Goal: Check status: Check status

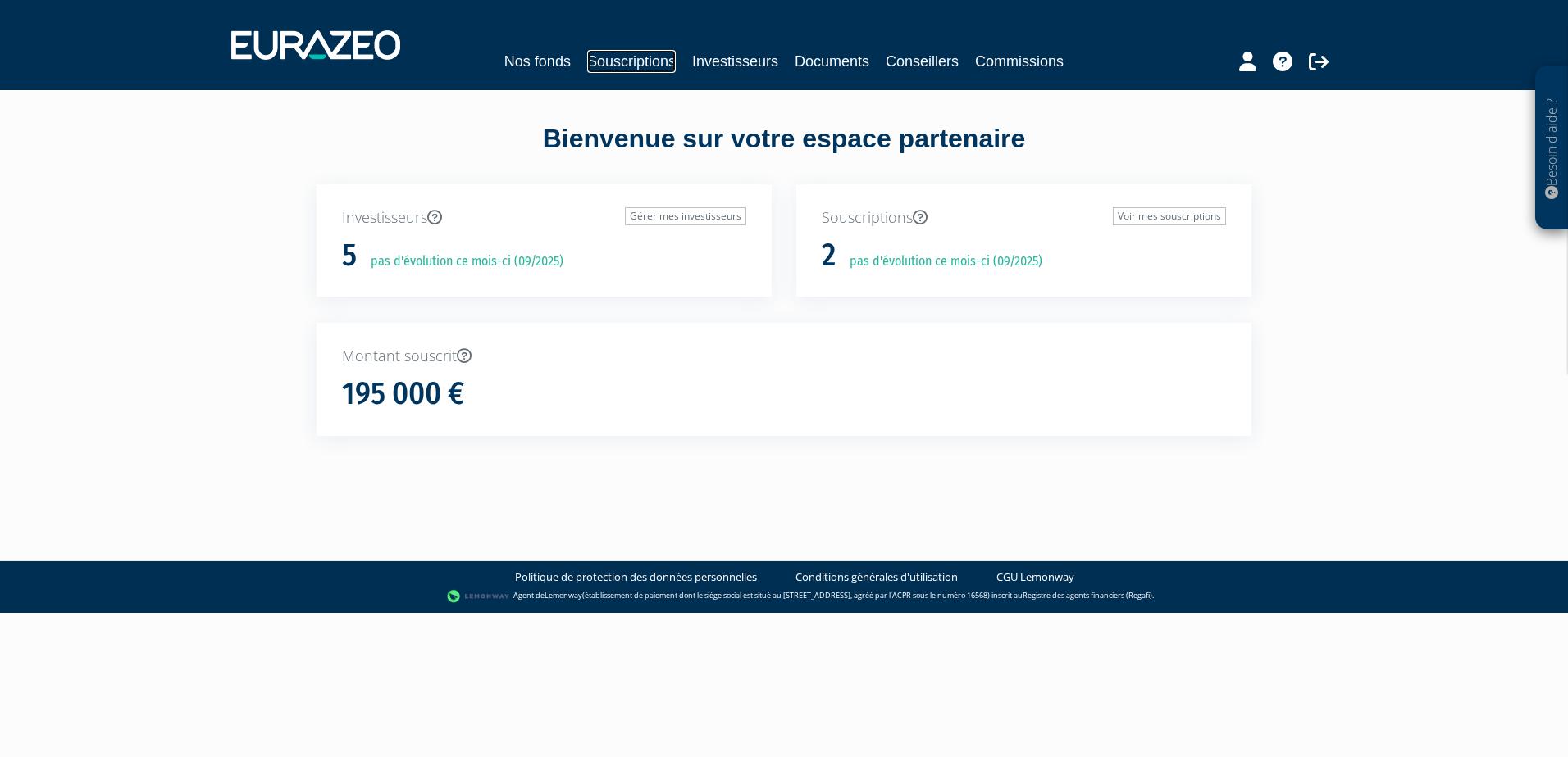
click at [620, 69] on link "Souscriptions" at bounding box center [631, 62] width 89 height 23
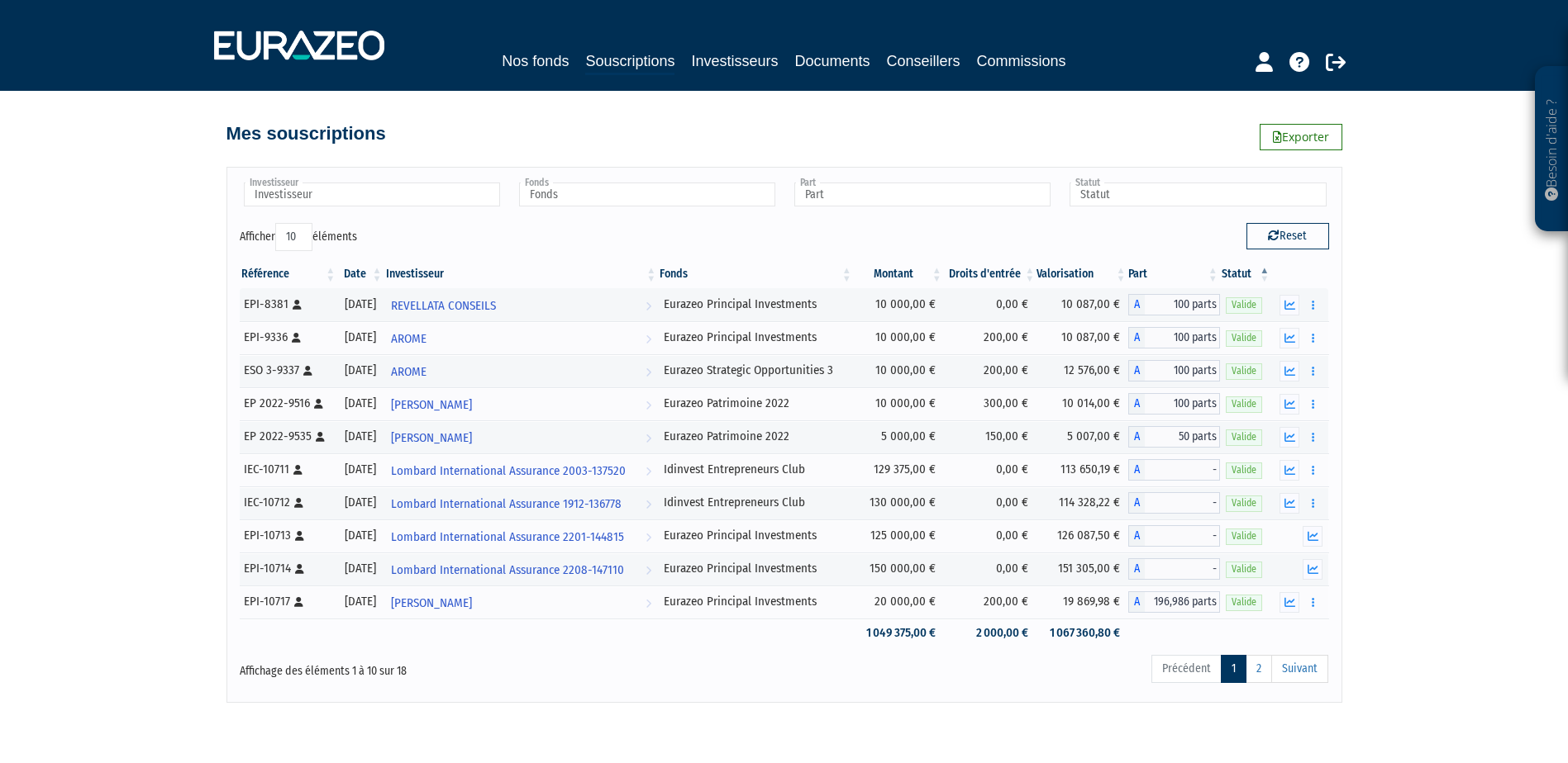
click at [302, 234] on select "10 25 50 100" at bounding box center [294, 236] width 37 height 28
select select "100"
click at [277, 223] on select "10 25 50 100" at bounding box center [294, 236] width 37 height 28
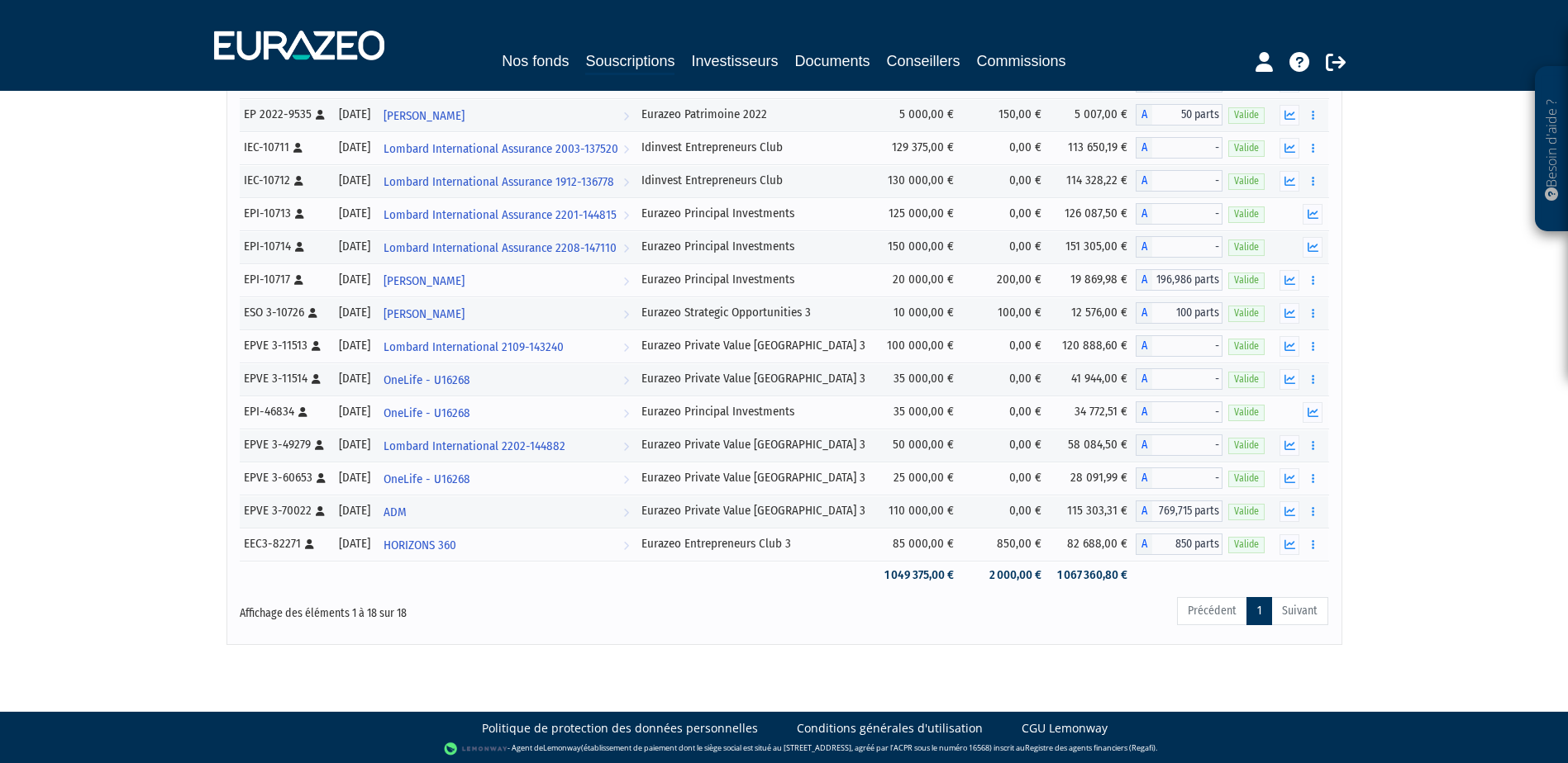
scroll to position [324, 0]
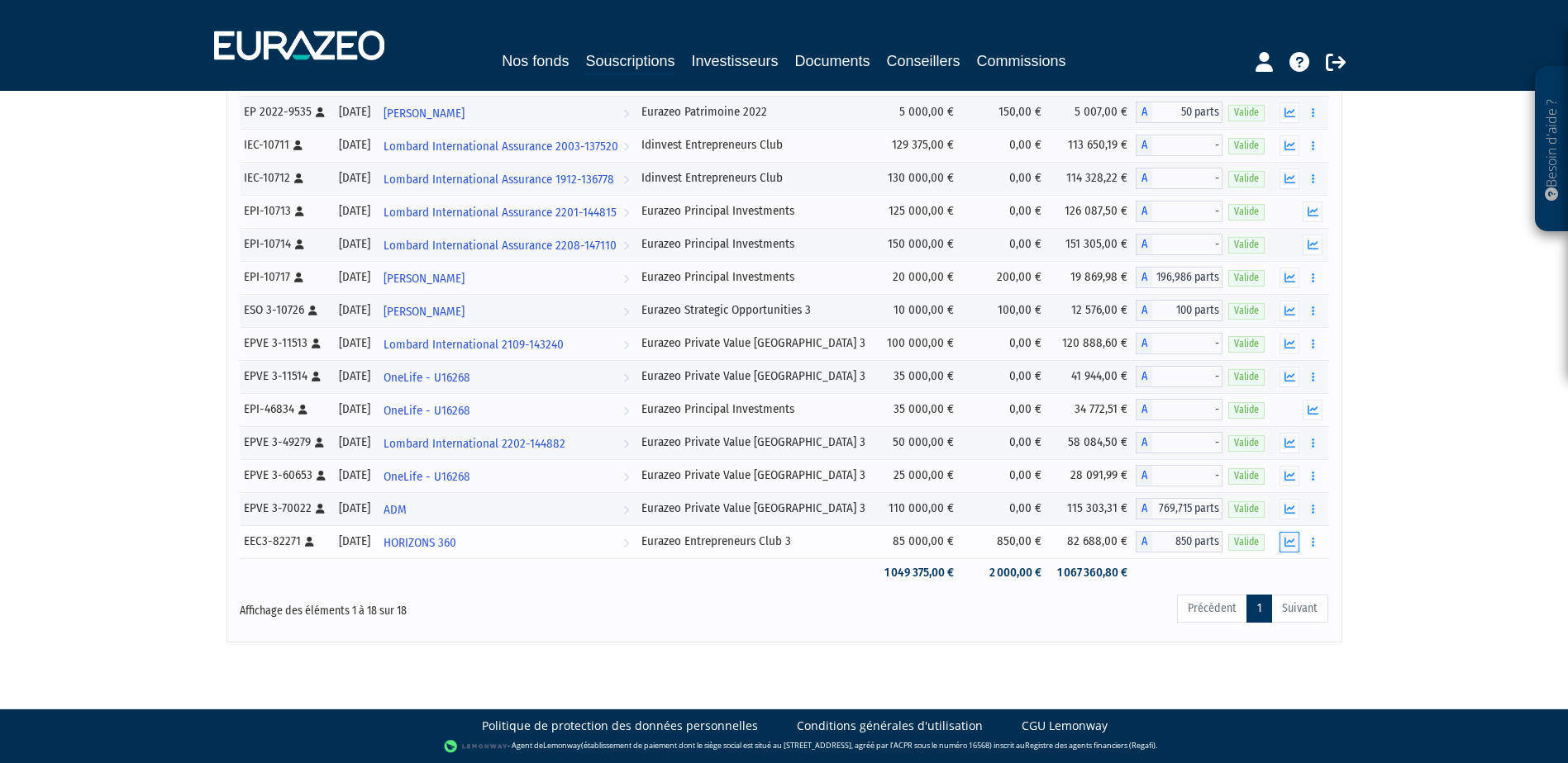
click at [1288, 542] on icon "button" at bounding box center [1290, 541] width 11 height 11
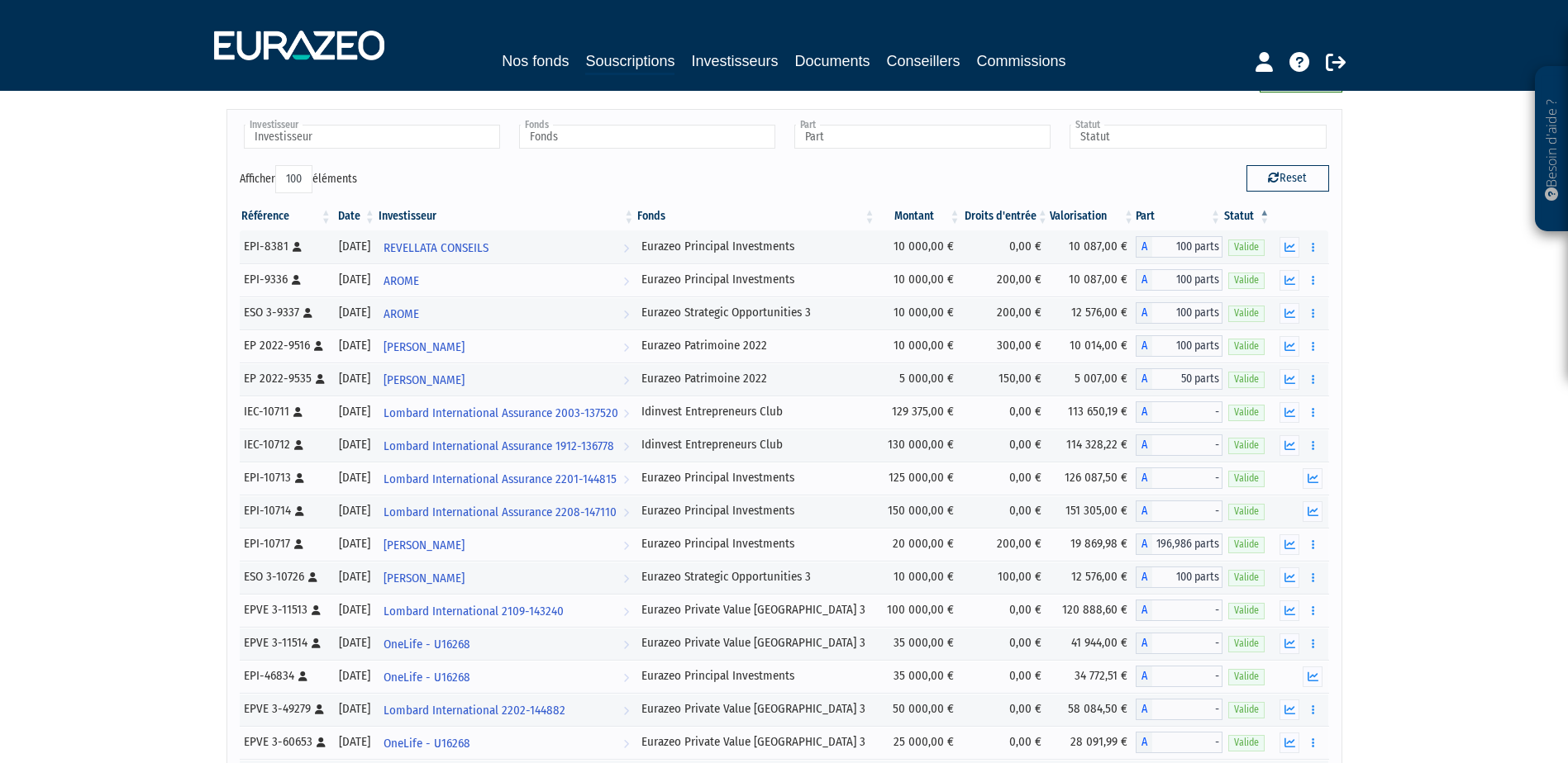
scroll to position [12, 0]
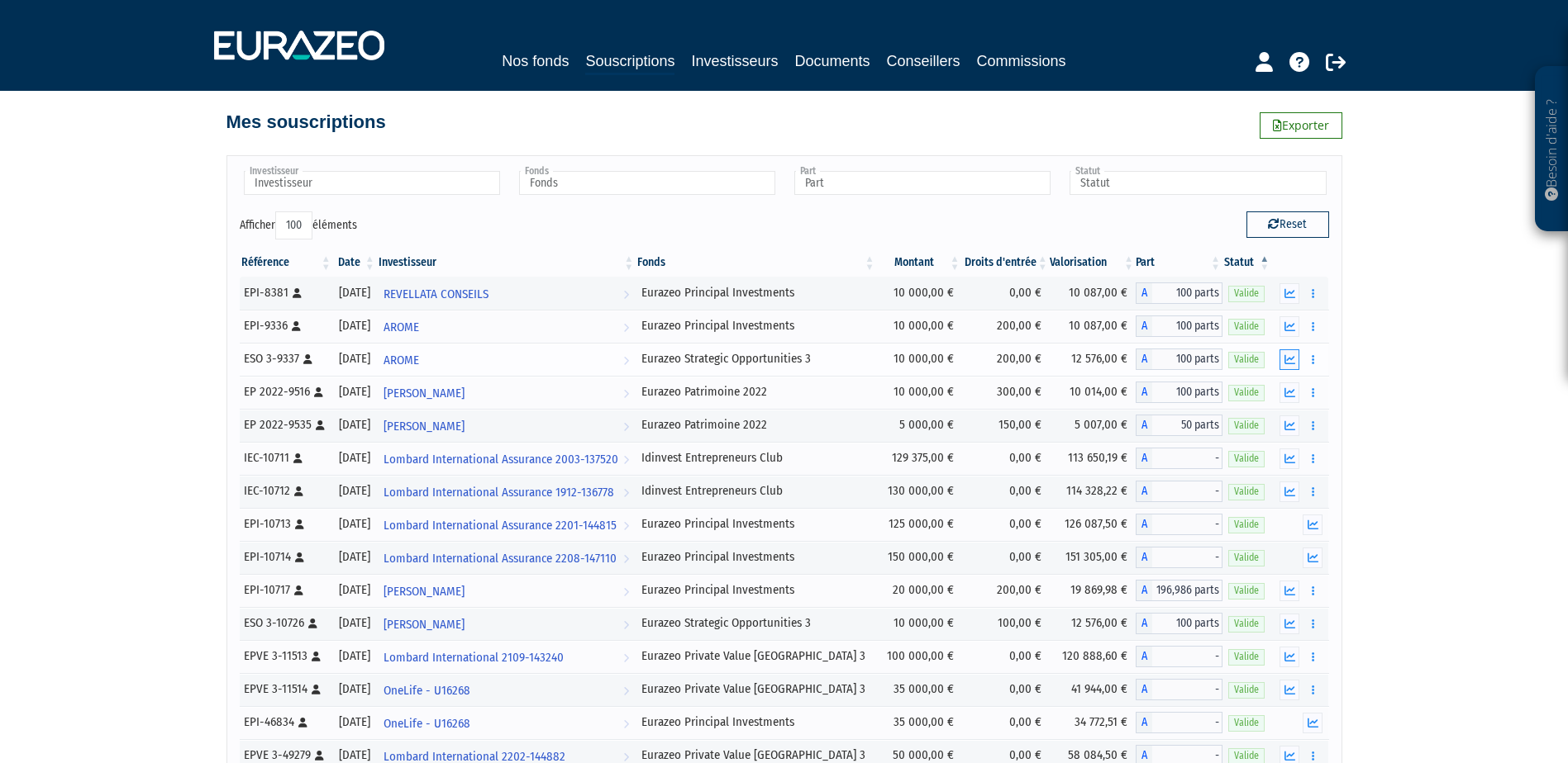
click at [1285, 359] on icon "button" at bounding box center [1290, 359] width 11 height 11
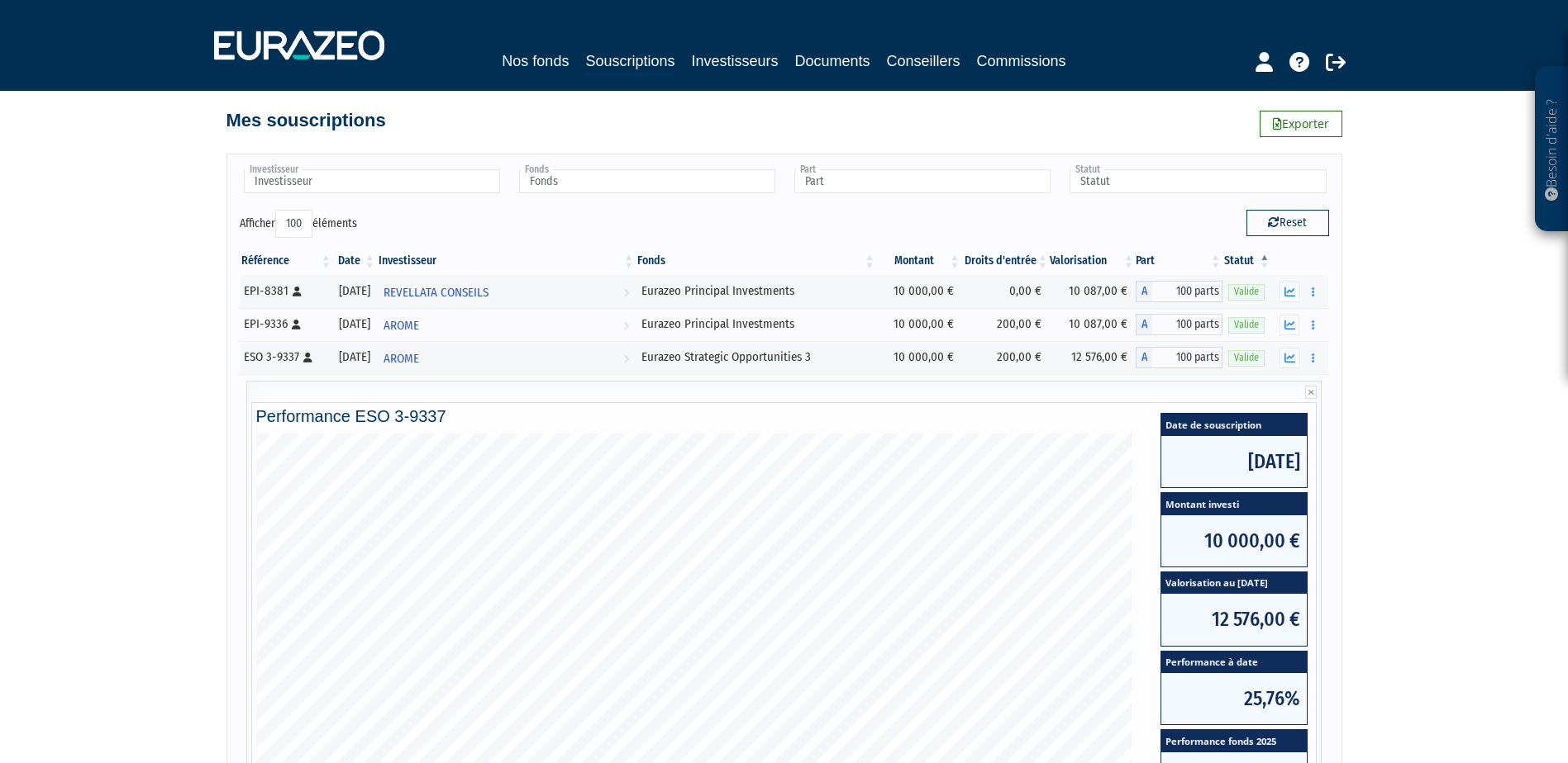
scroll to position [0, 0]
